Goal: Task Accomplishment & Management: Manage account settings

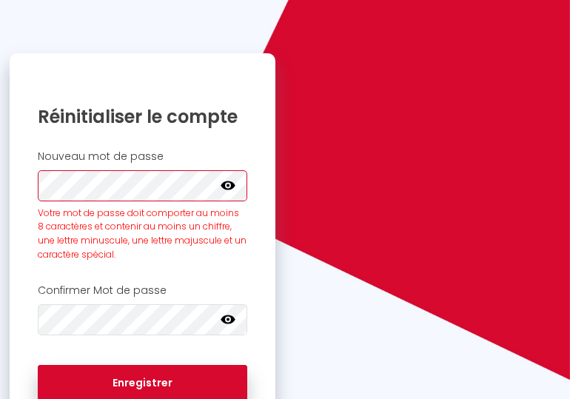
scroll to position [79, 0]
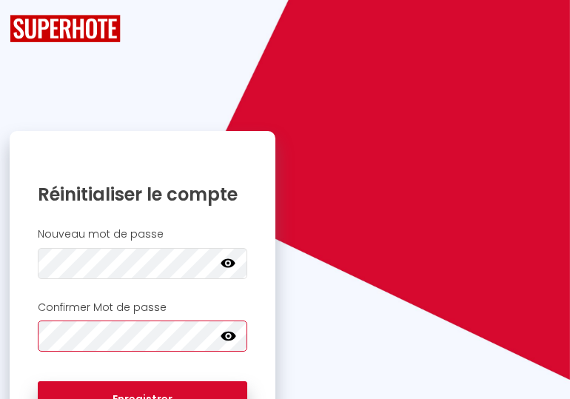
scroll to position [84, 0]
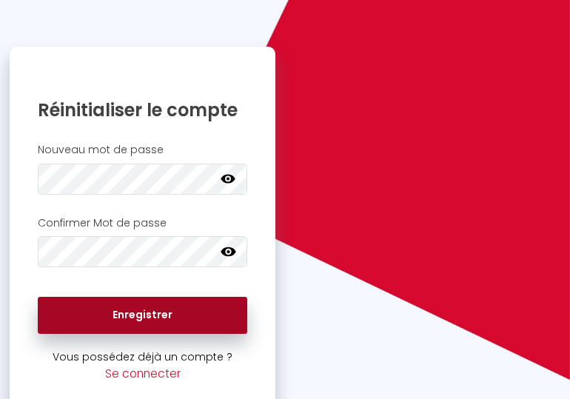
click at [135, 316] on button "Enregistrer" at bounding box center [143, 315] width 210 height 37
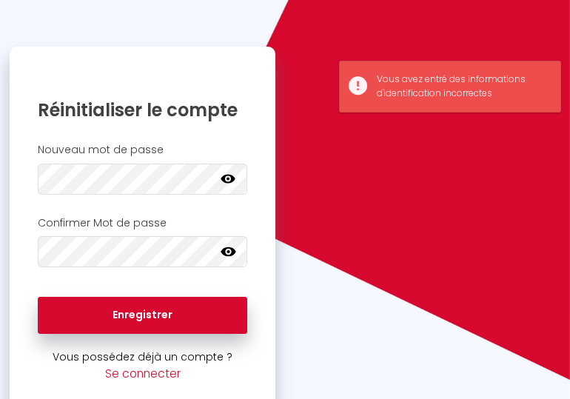
click at [227, 254] on icon at bounding box center [228, 251] width 15 height 15
click at [227, 178] on icon at bounding box center [229, 178] width 15 height 9
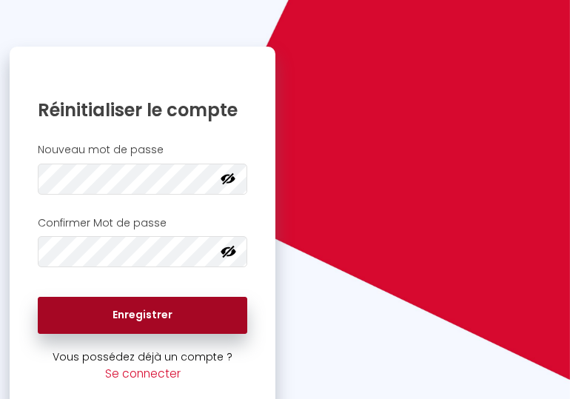
click at [121, 315] on button "Enregistrer" at bounding box center [143, 315] width 210 height 37
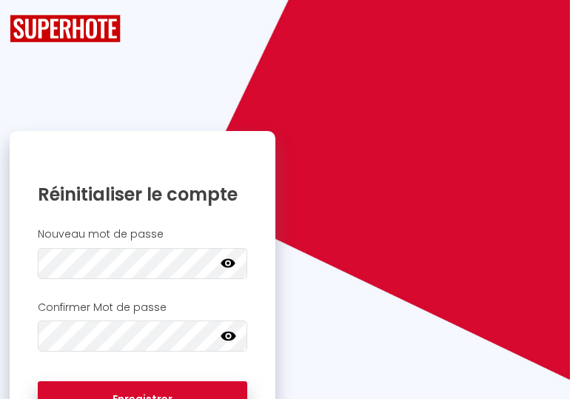
click at [226, 303] on h2 "Confirmer Mot de passe" at bounding box center [143, 308] width 210 height 13
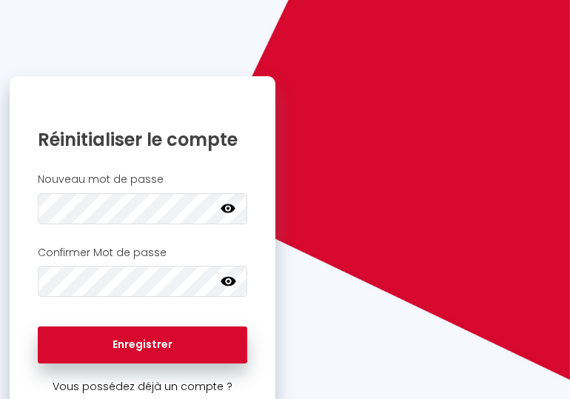
scroll to position [56, 0]
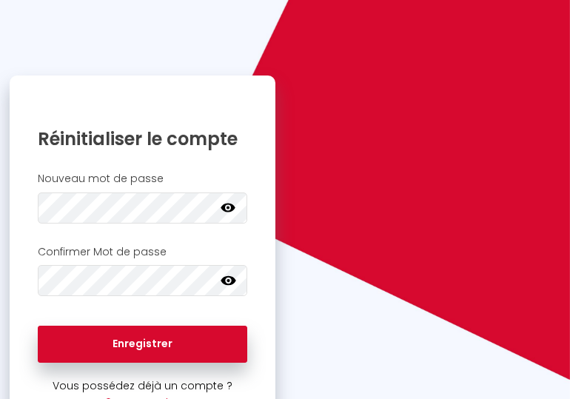
click at [230, 279] on icon at bounding box center [228, 280] width 15 height 15
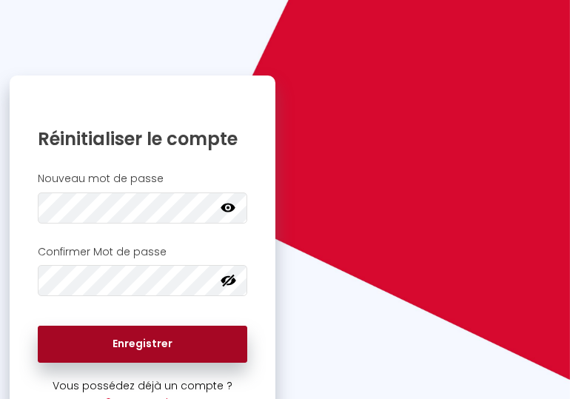
click at [159, 353] on button "Enregistrer" at bounding box center [143, 344] width 210 height 37
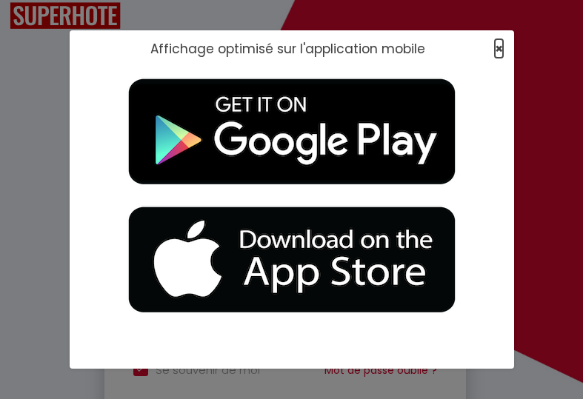
click at [497, 45] on span "×" at bounding box center [499, 48] width 8 height 19
